Goal: Task Accomplishment & Management: Manage account settings

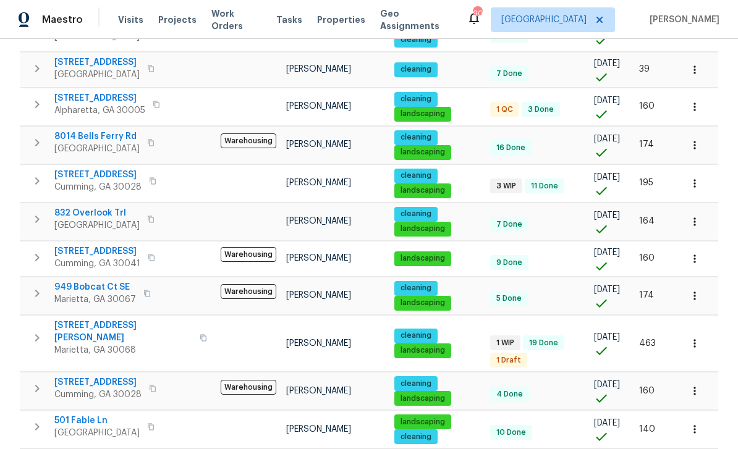
scroll to position [242, 0]
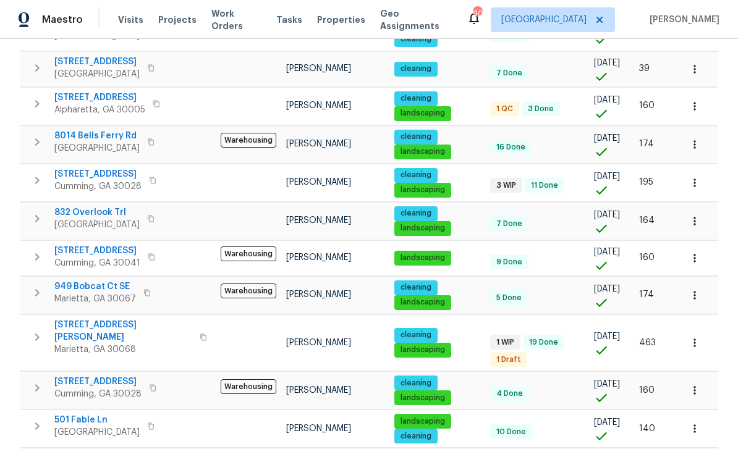
click at [88, 177] on span "7045 Treeline Dr" at bounding box center [97, 174] width 87 height 12
click at [152, 187] on button "button" at bounding box center [152, 180] width 15 height 17
click at [151, 182] on icon "button" at bounding box center [152, 180] width 7 height 7
click at [35, 180] on icon "button" at bounding box center [37, 180] width 15 height 15
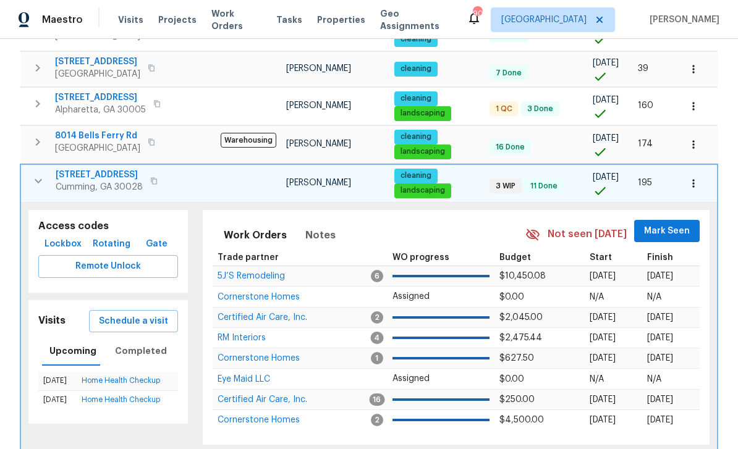
click at [62, 248] on span "Lockbox" at bounding box center [62, 244] width 37 height 15
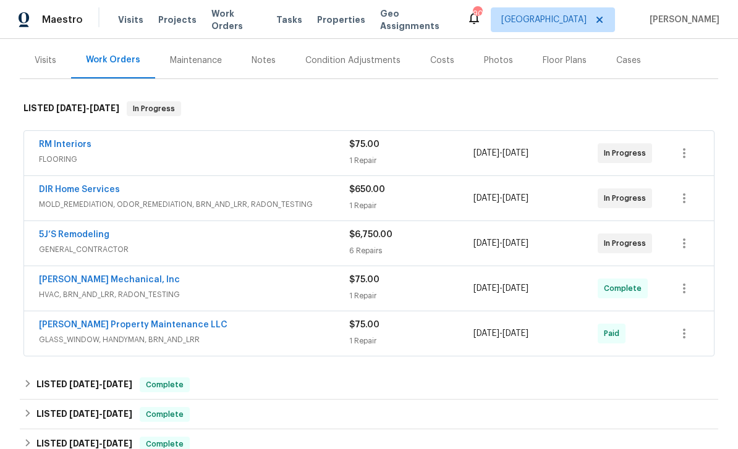
scroll to position [164, 0]
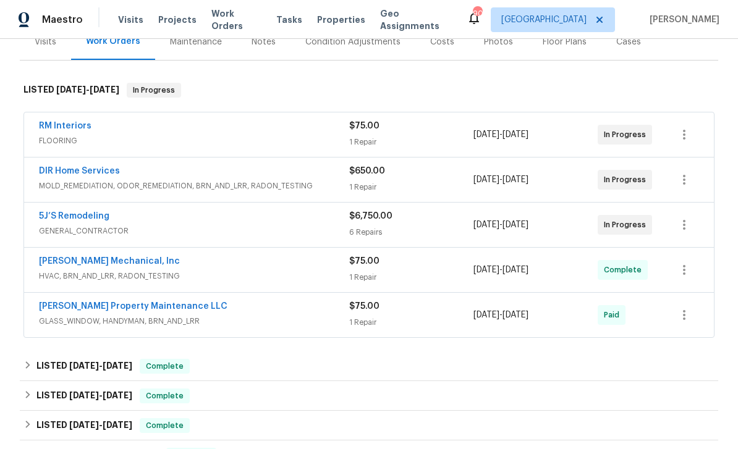
click at [69, 217] on link "5J’S Remodeling" at bounding box center [74, 216] width 70 height 9
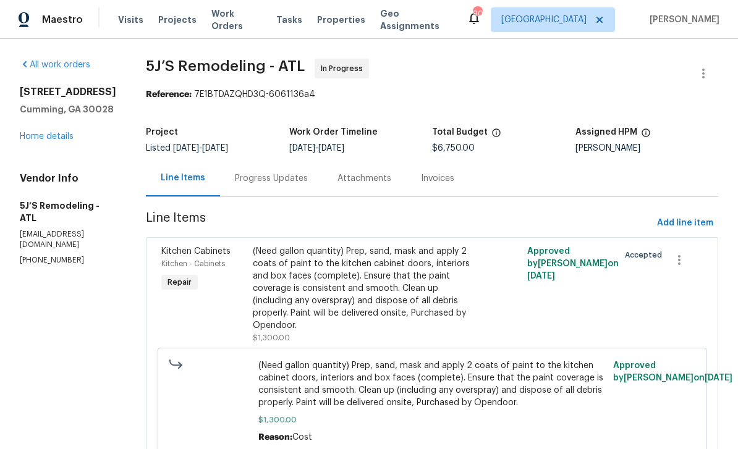
click at [44, 139] on link "Home details" at bounding box center [47, 136] width 54 height 9
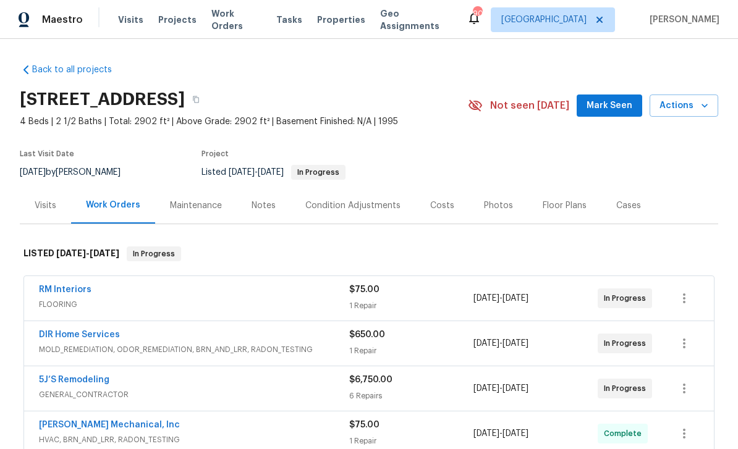
click at [260, 206] on div "Notes" at bounding box center [263, 206] width 24 height 12
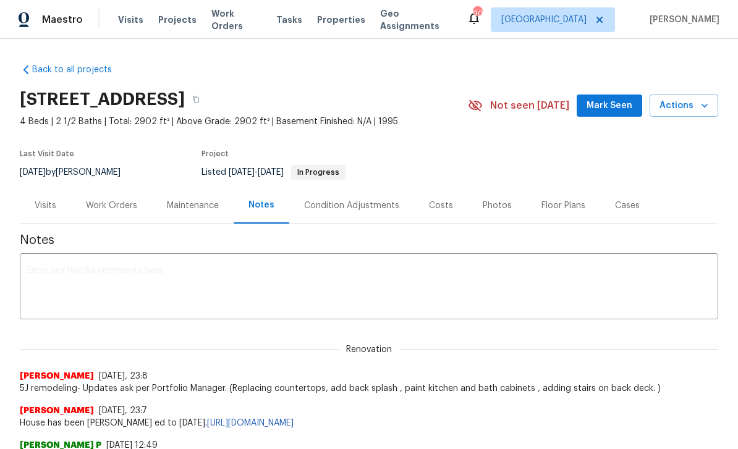
click at [83, 272] on textarea at bounding box center [368, 287] width 683 height 43
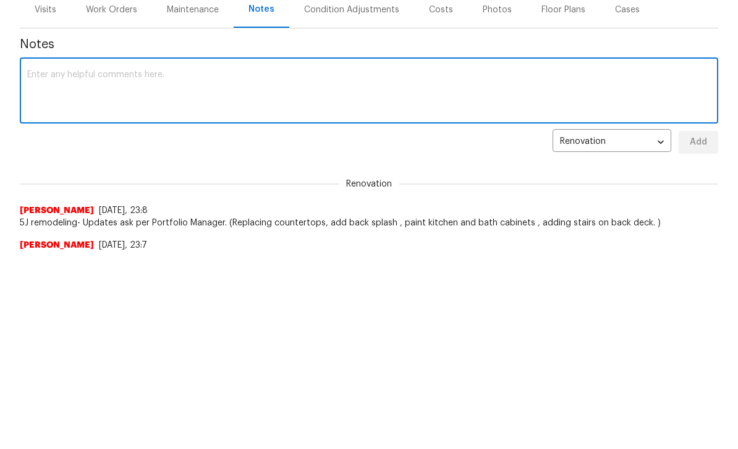
paste textarea "https://opendoor.enterprise.slack.com/archives/C07MF4A0E48/p1755618149906629"
type textarea "https://opendoor.enterprise.slack.com/archives/C07MF4A0E48/p1755618149906629, p…"
click at [704, 330] on span "Add" at bounding box center [698, 337] width 20 height 15
